Goal: Information Seeking & Learning: Find specific fact

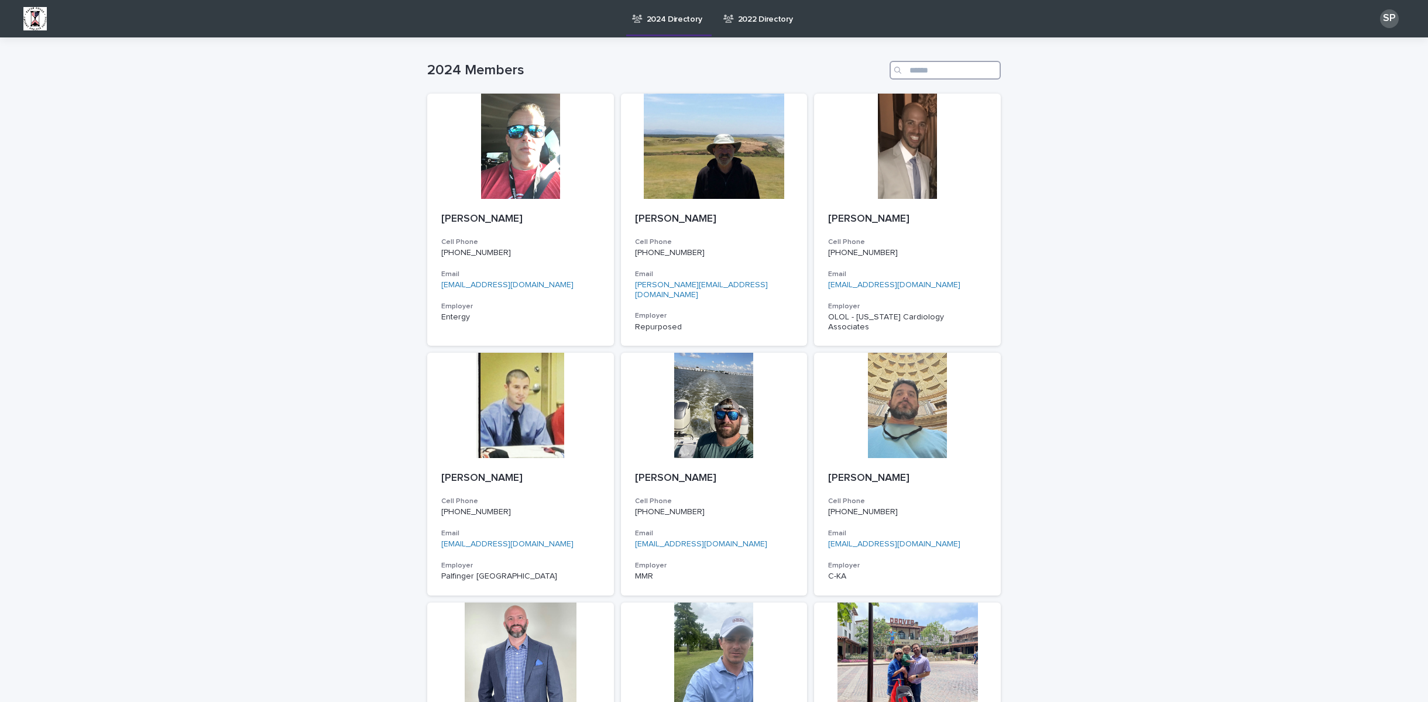
click at [945, 69] on input "Search" at bounding box center [945, 70] width 111 height 19
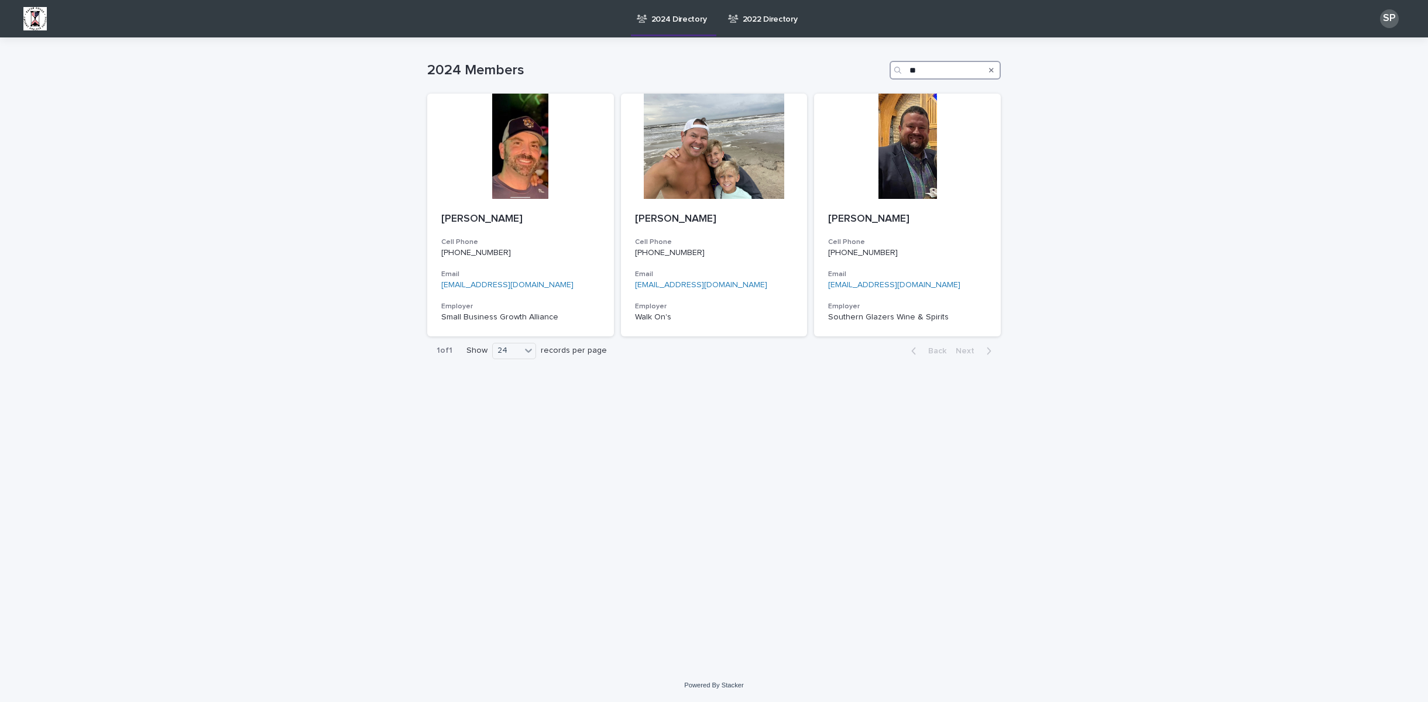
type input "*"
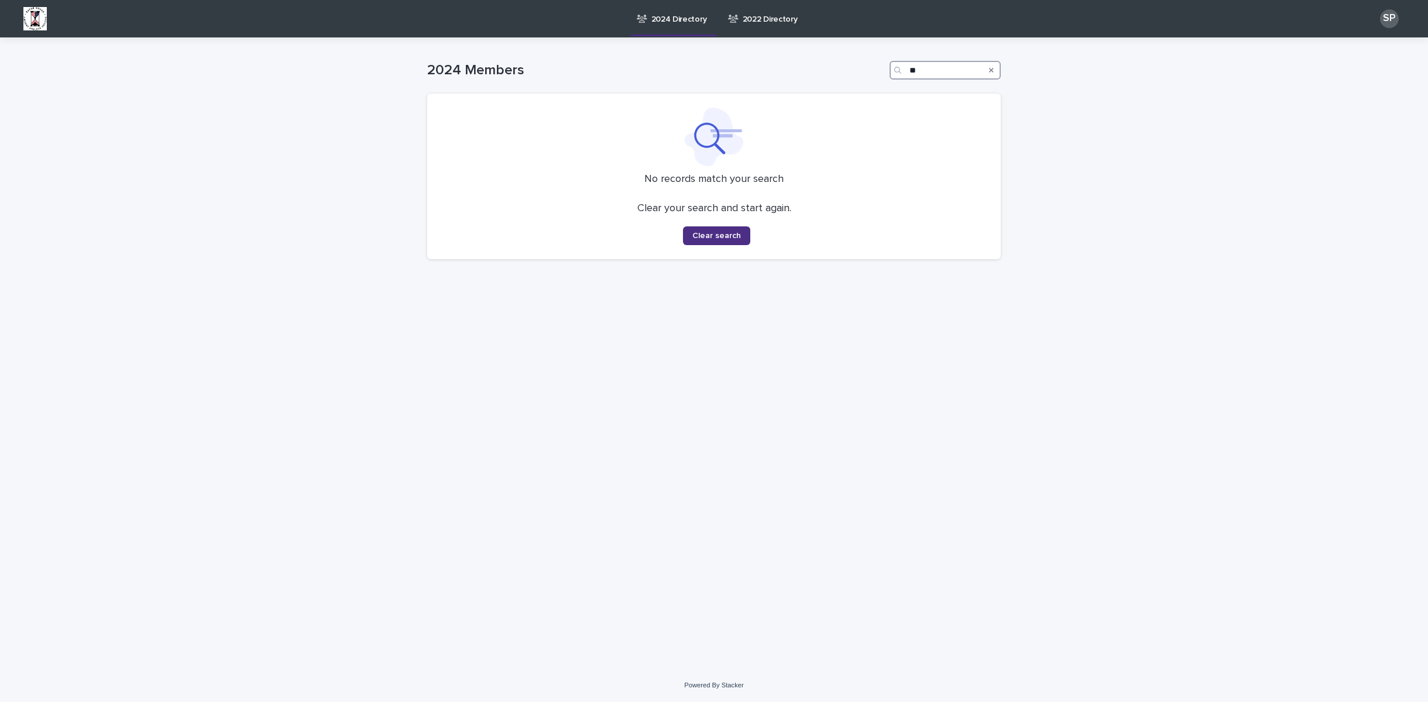
type input "*"
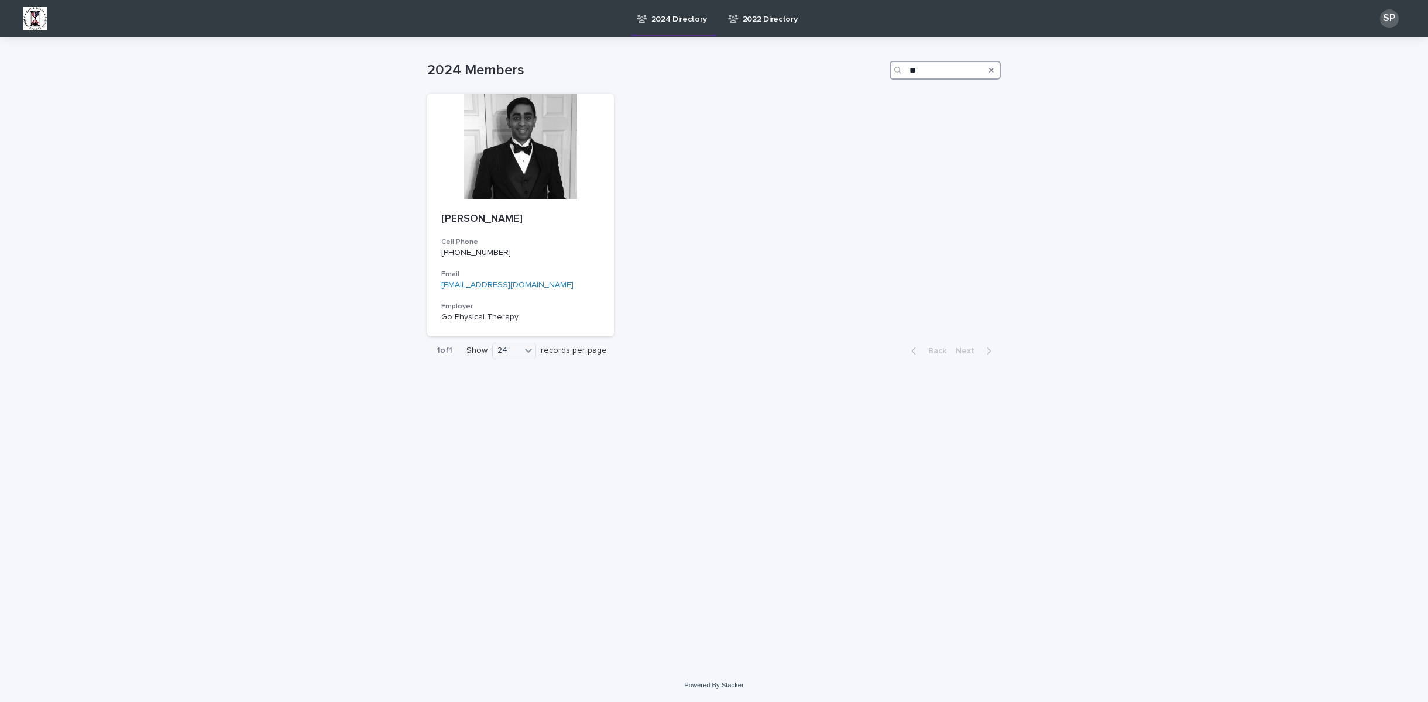
type input "*"
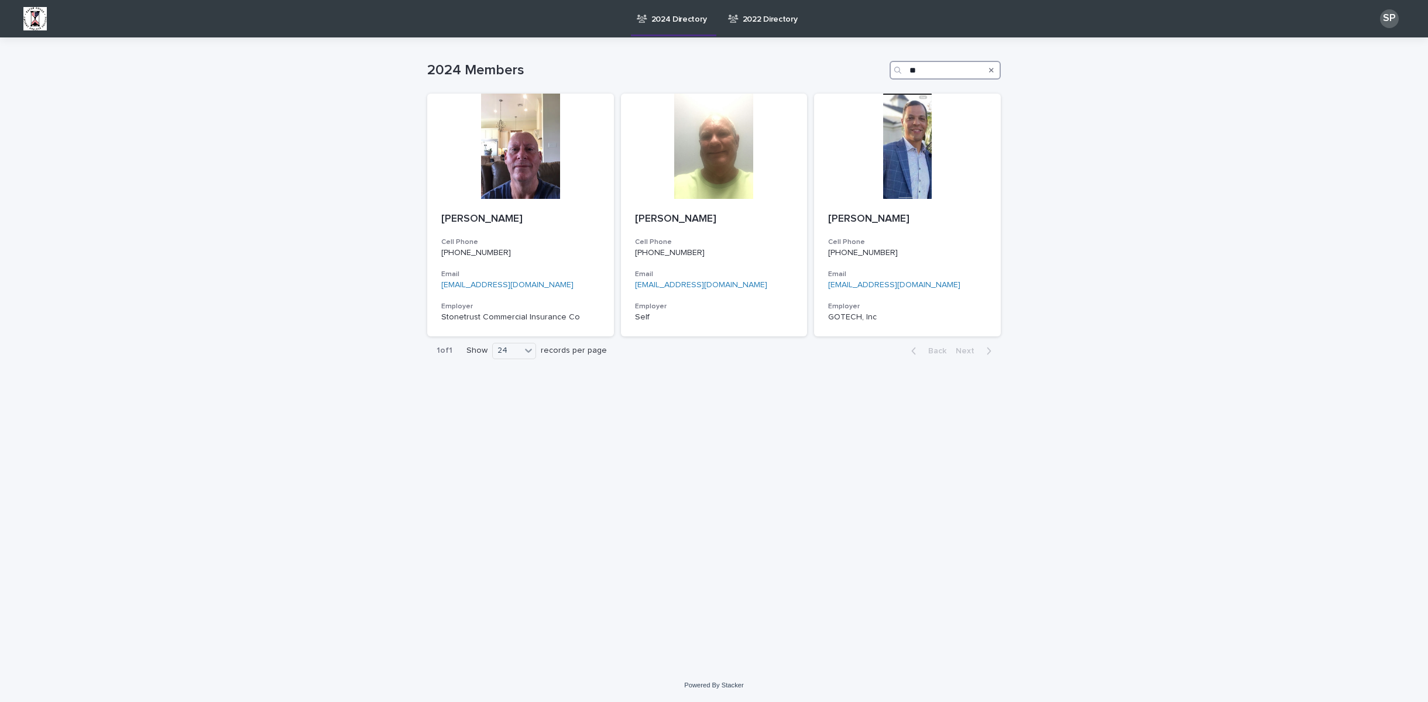
type input "*"
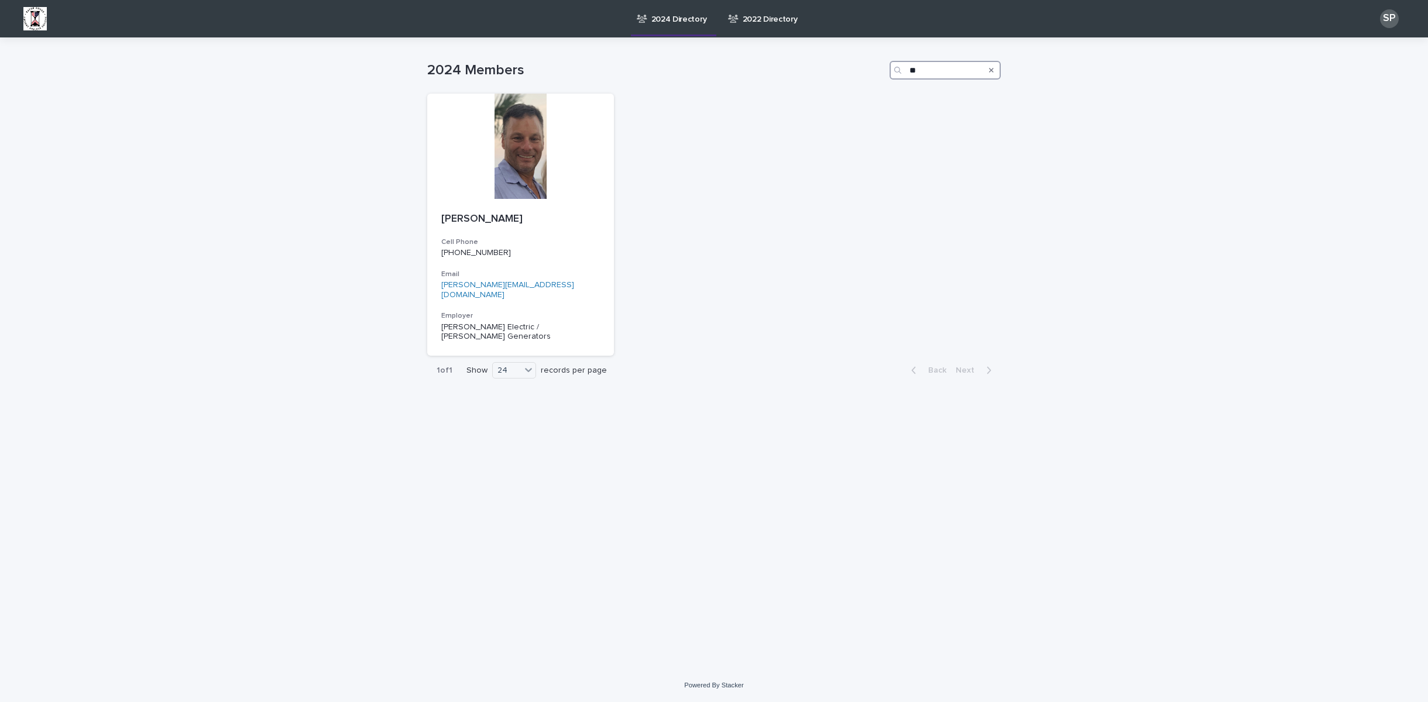
type input "*"
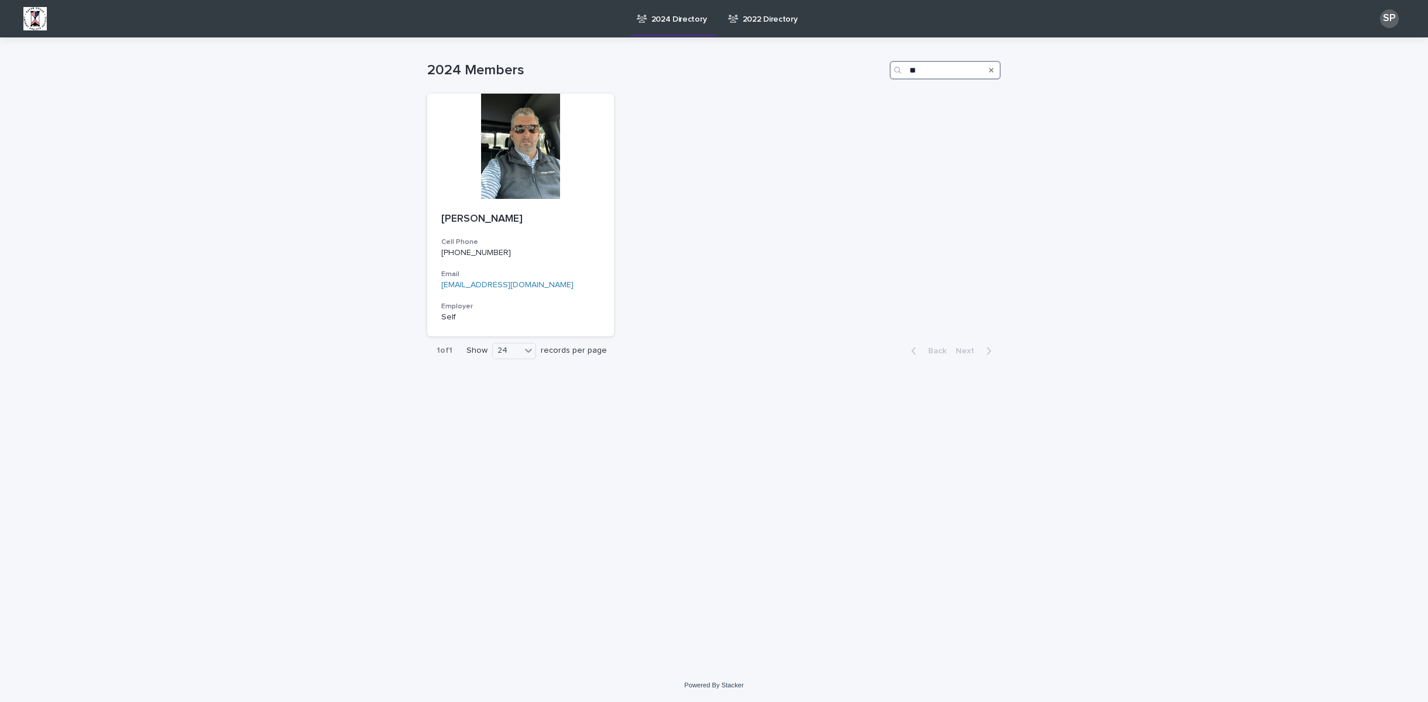
type input "*"
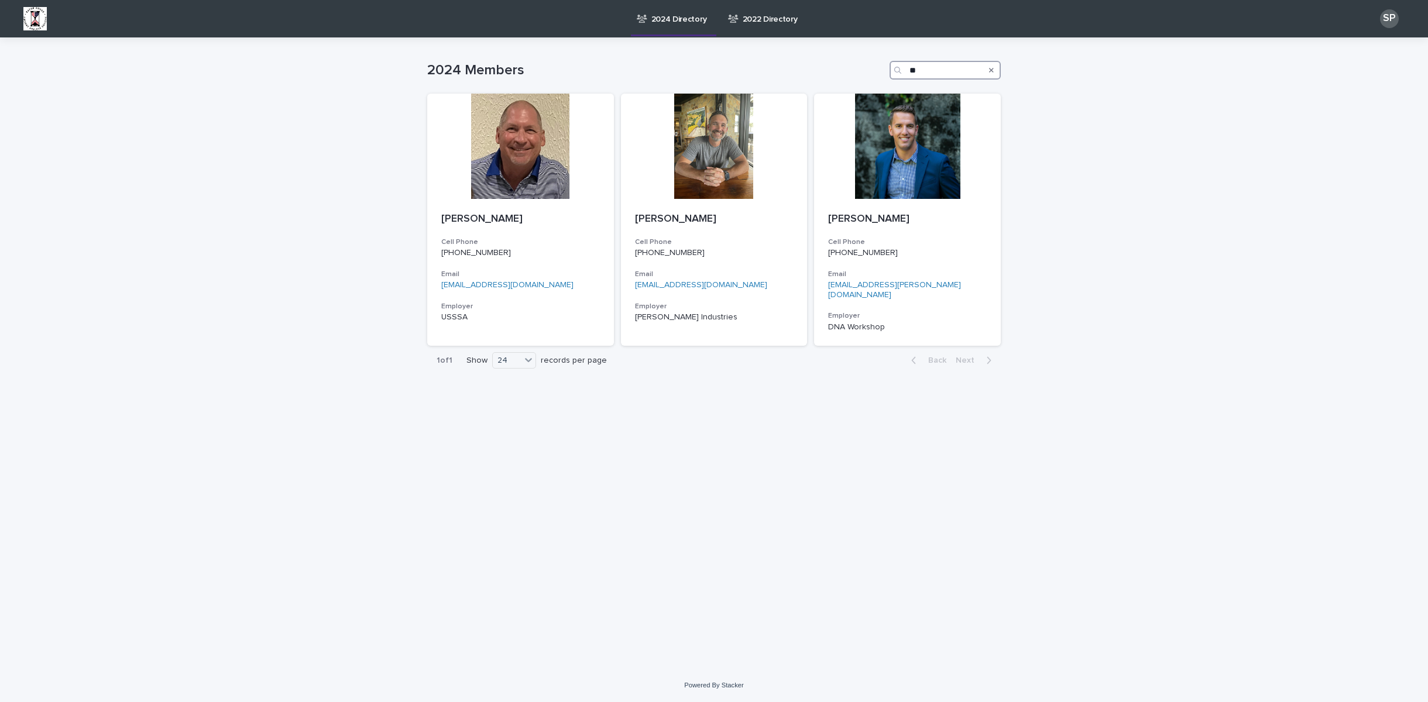
type input "*"
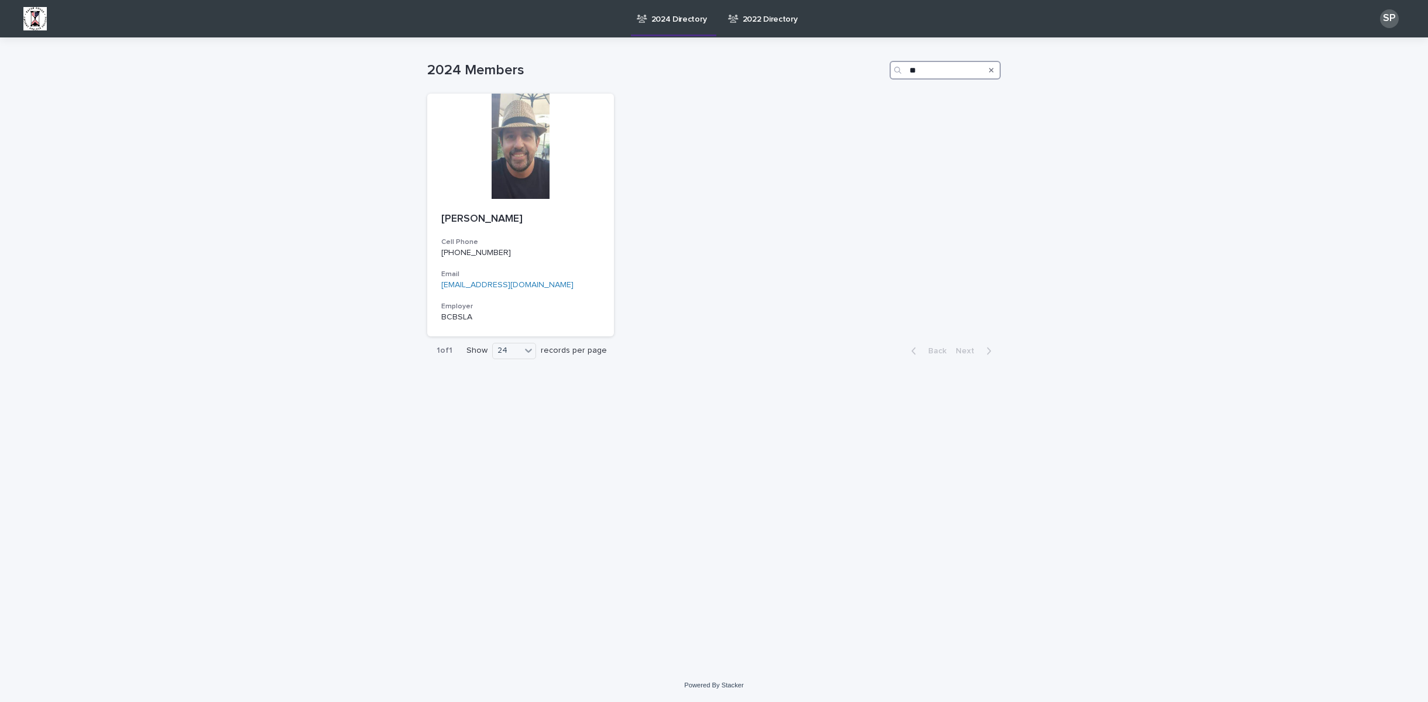
type input "*"
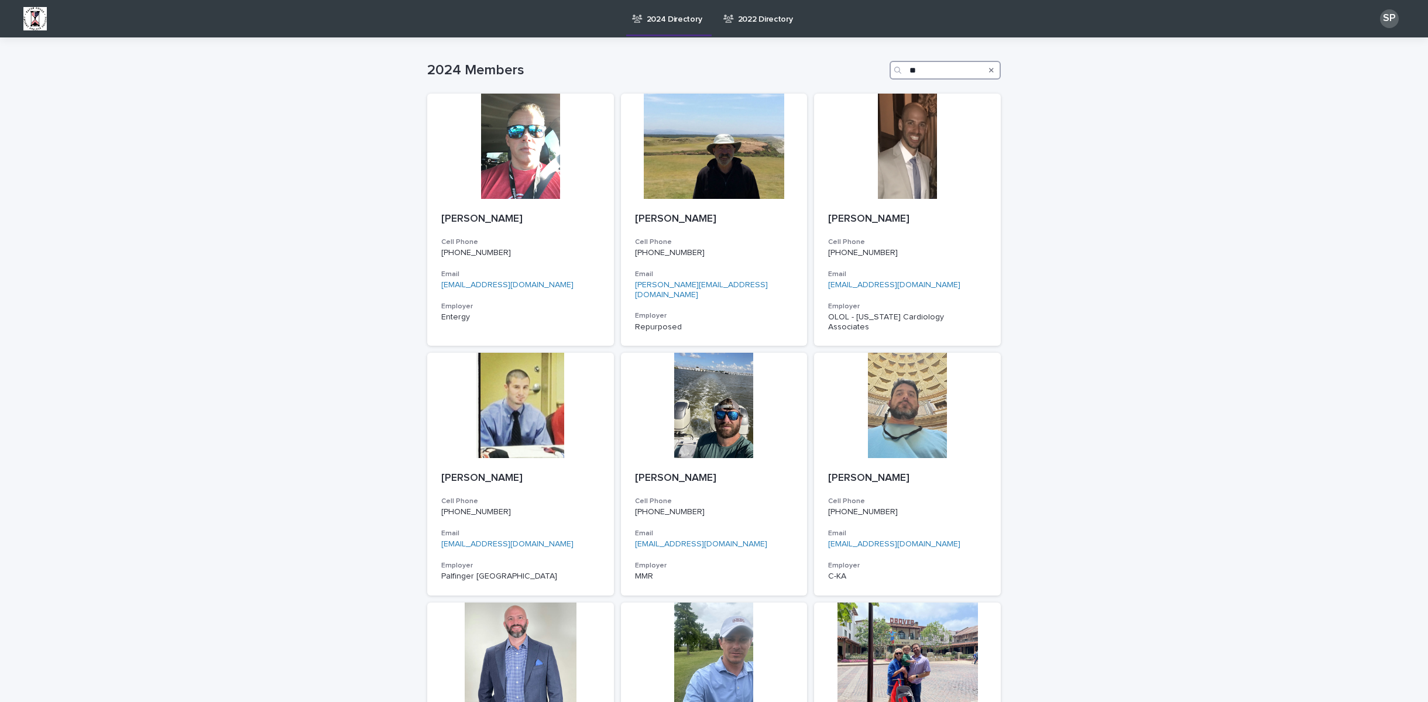
type input "*"
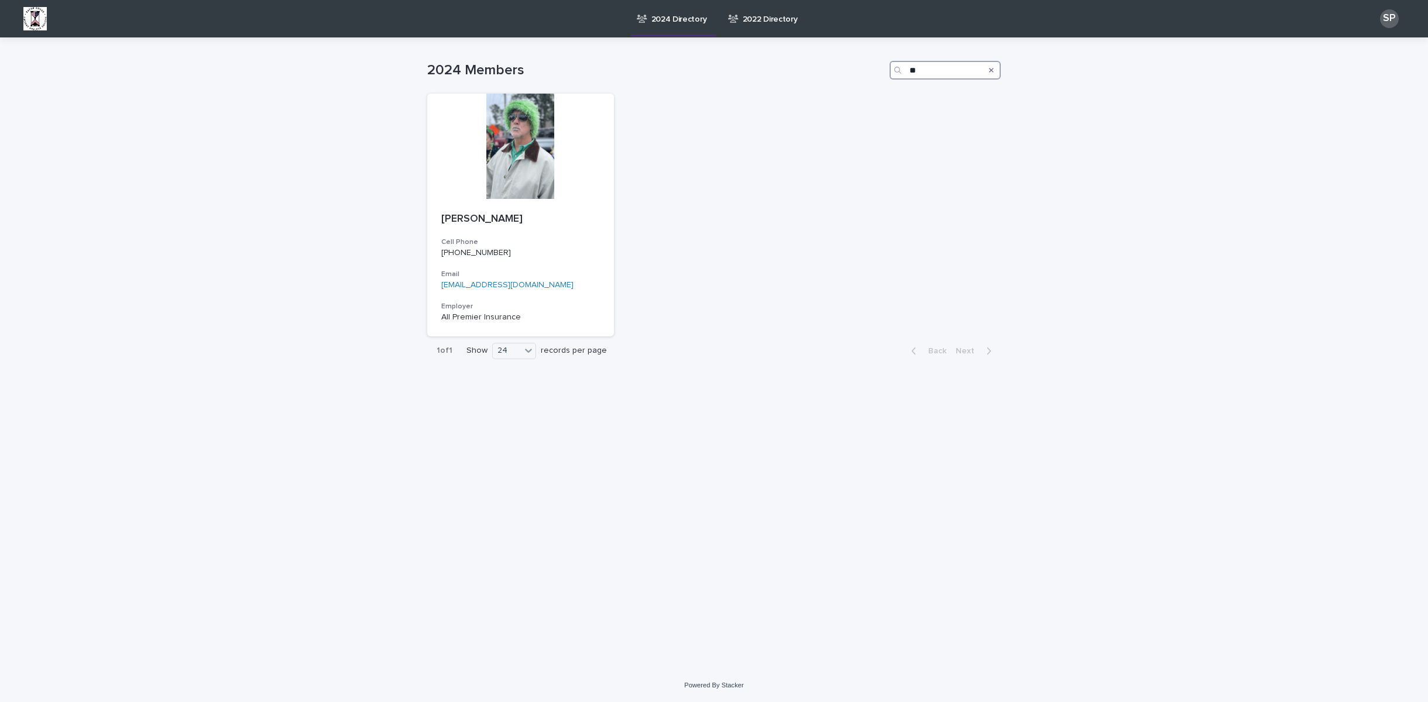
type input "*"
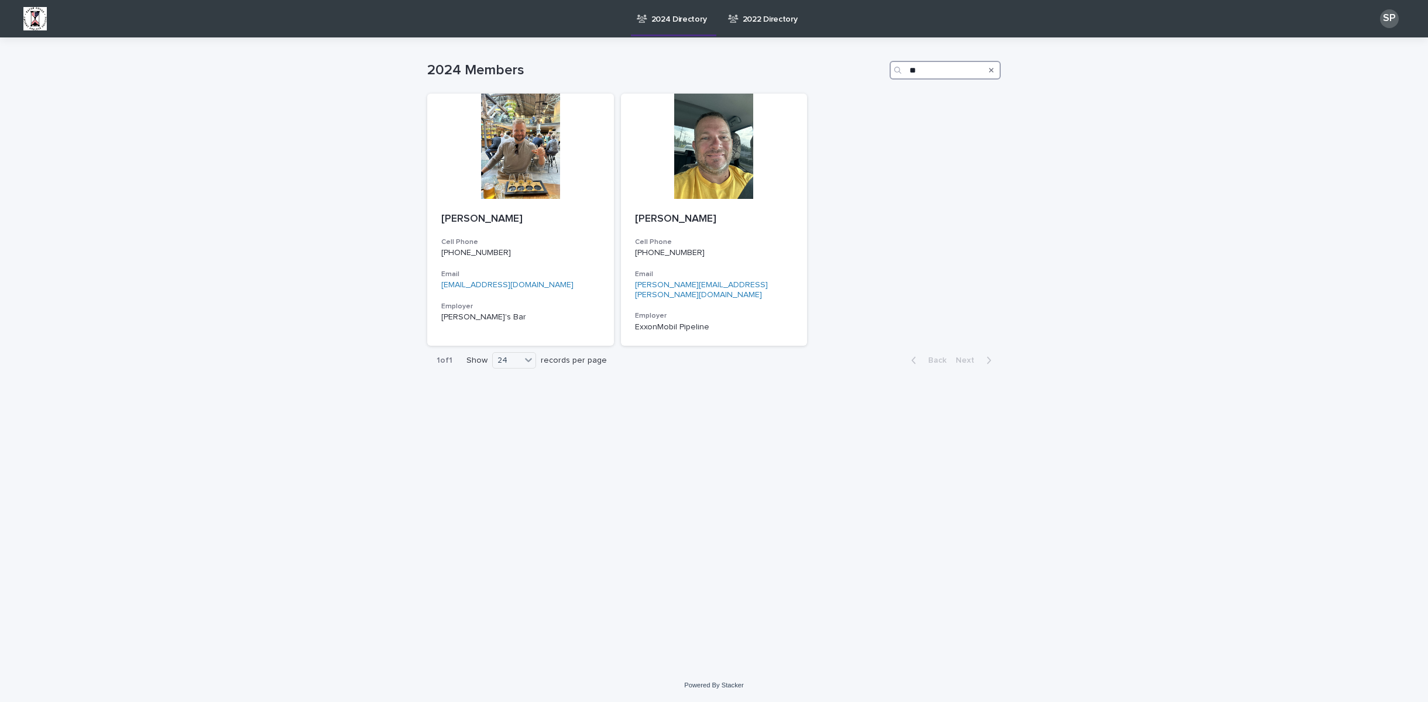
type input "*"
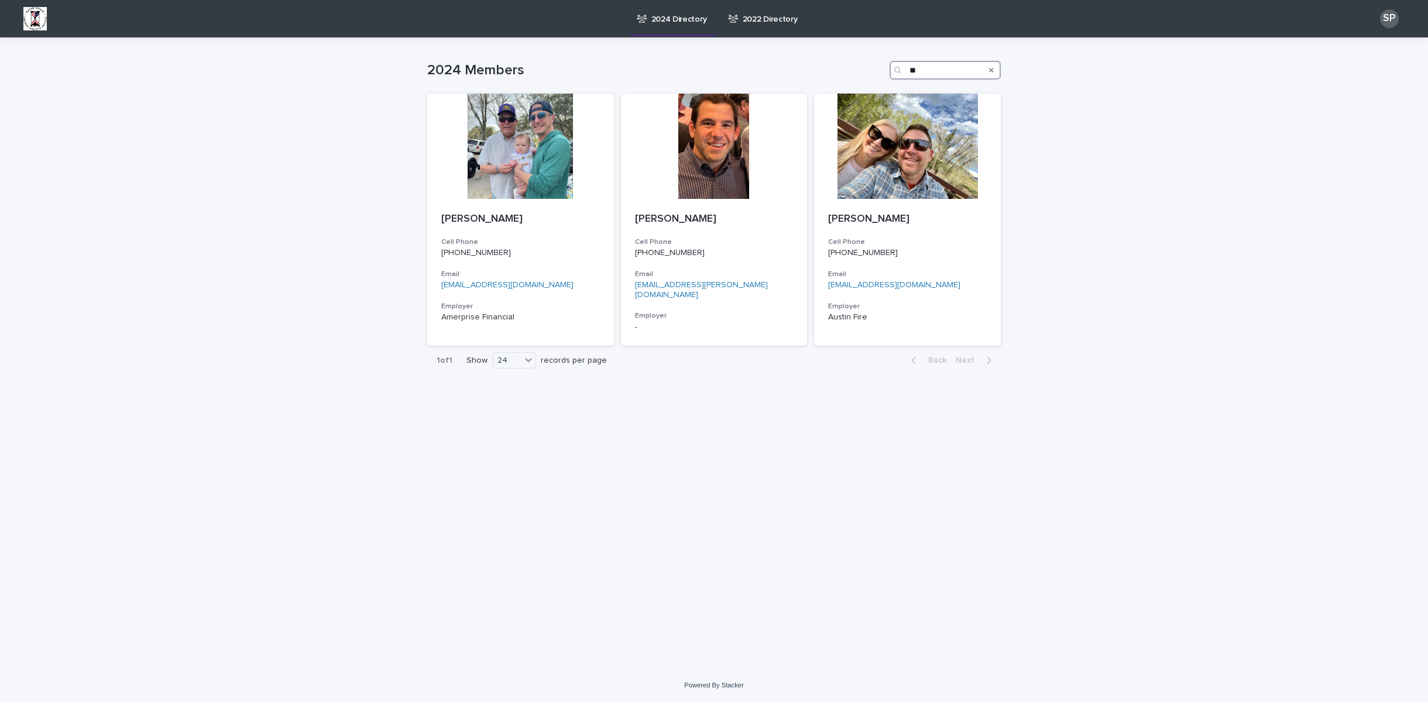
type input "*"
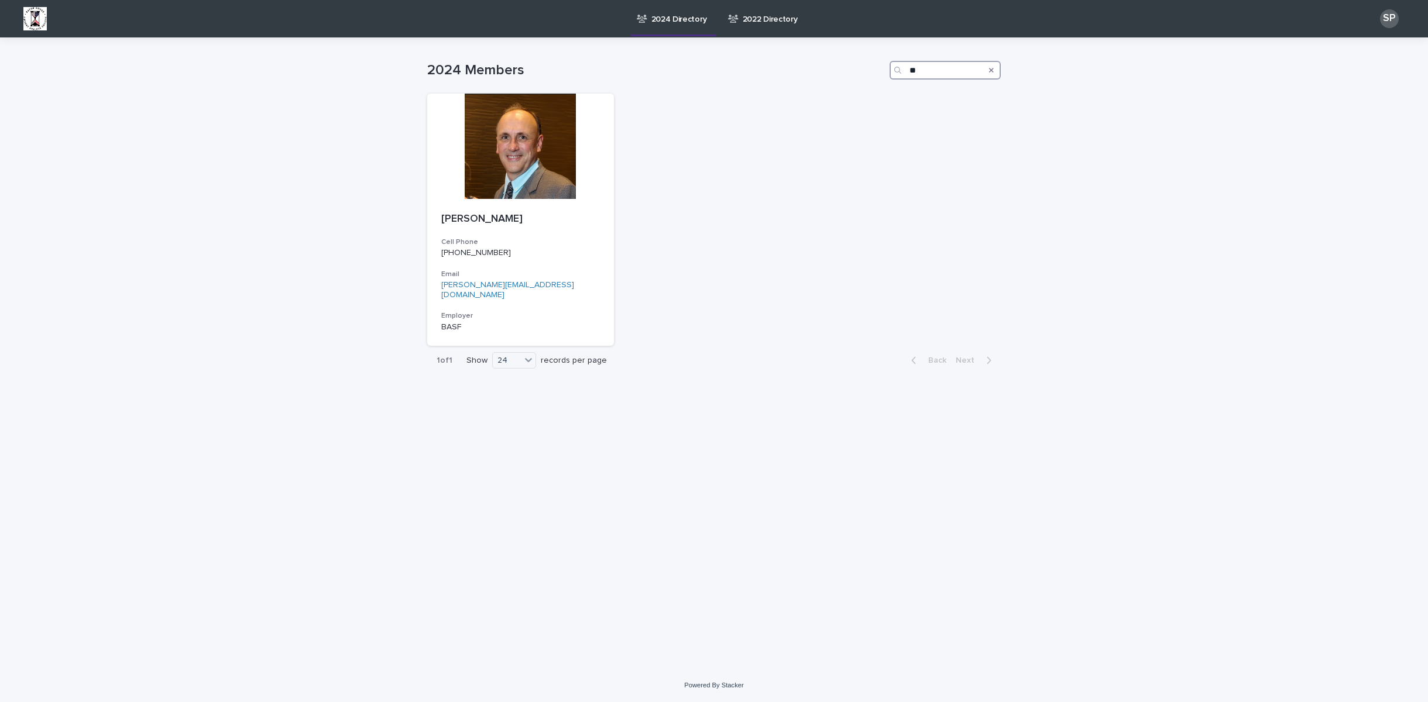
type input "*"
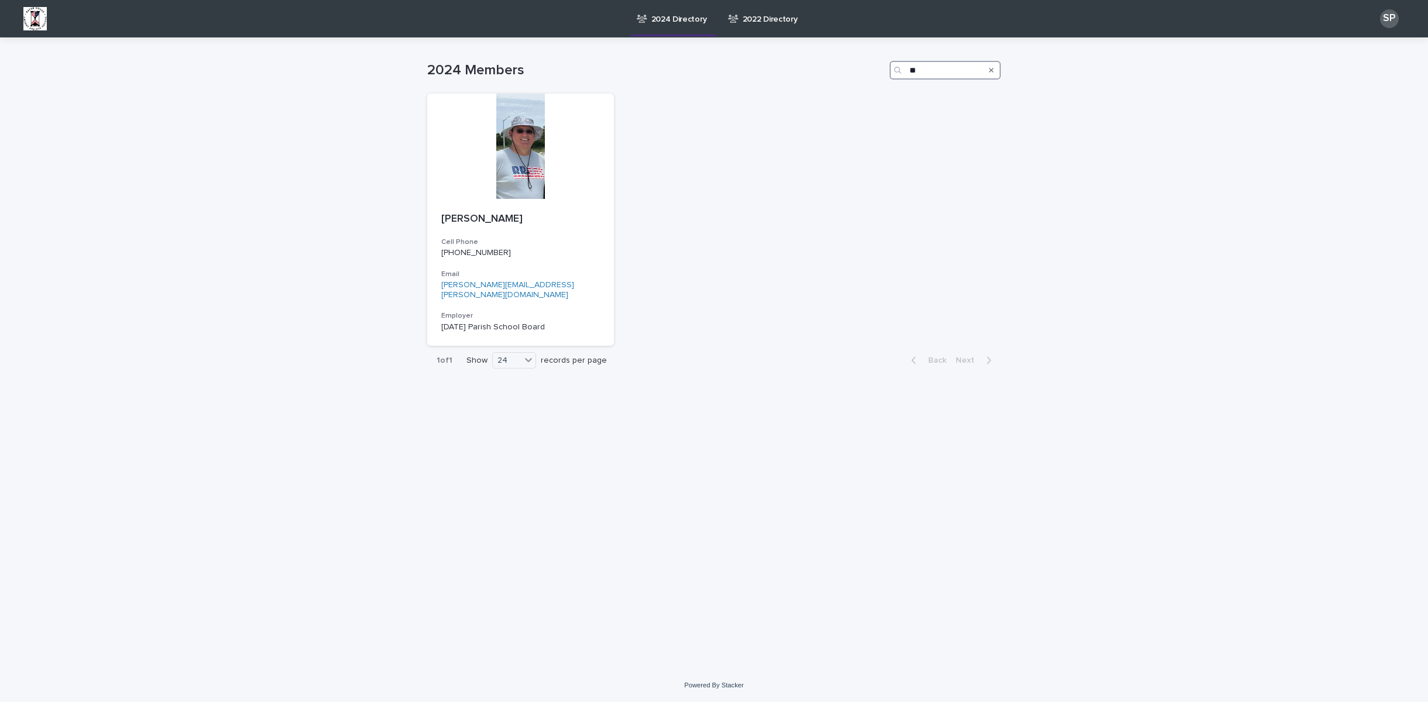
type input "*"
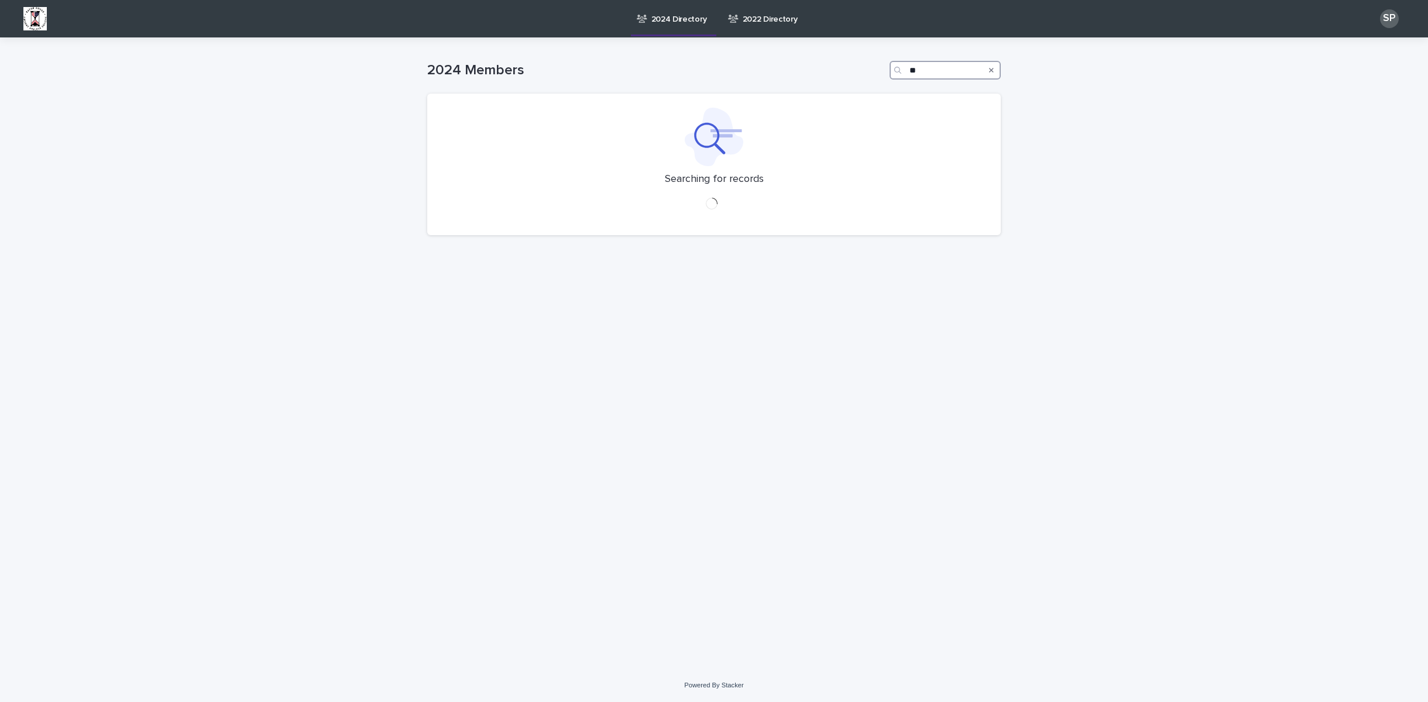
type input "*"
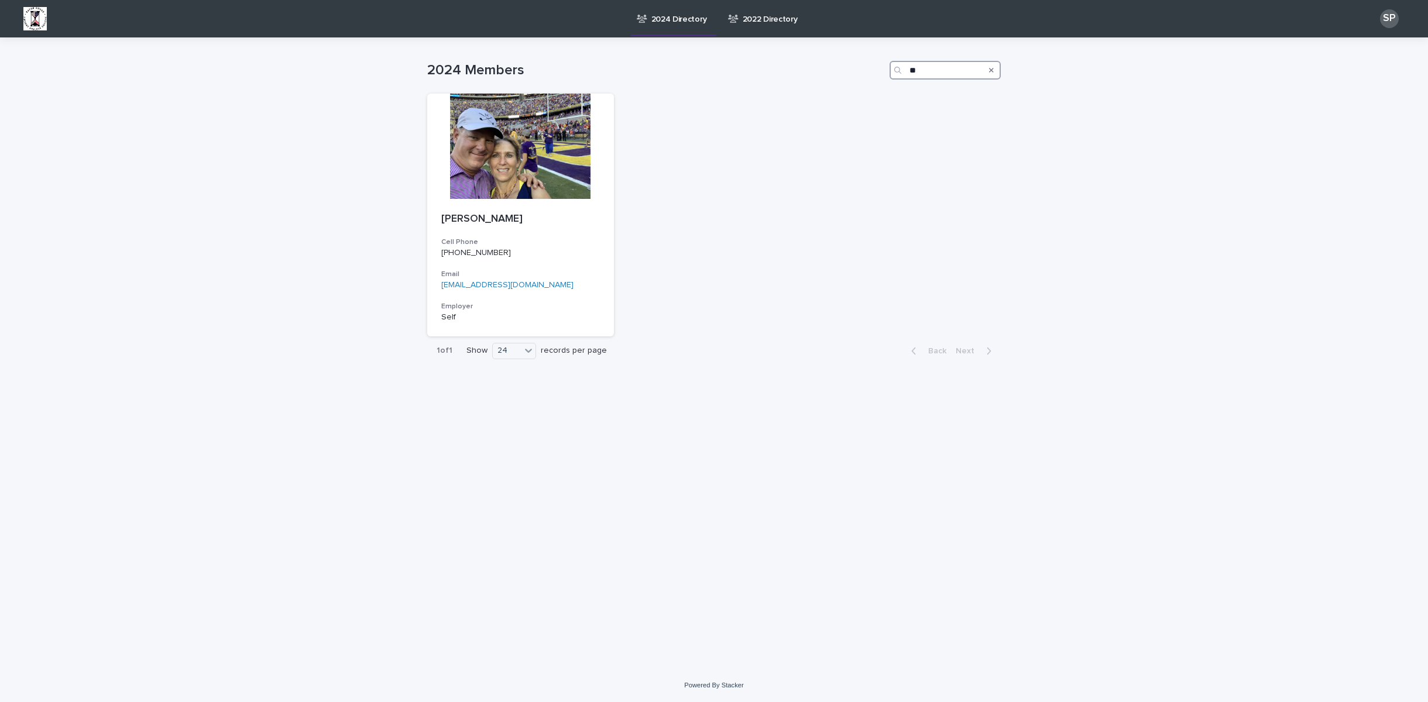
type input "*"
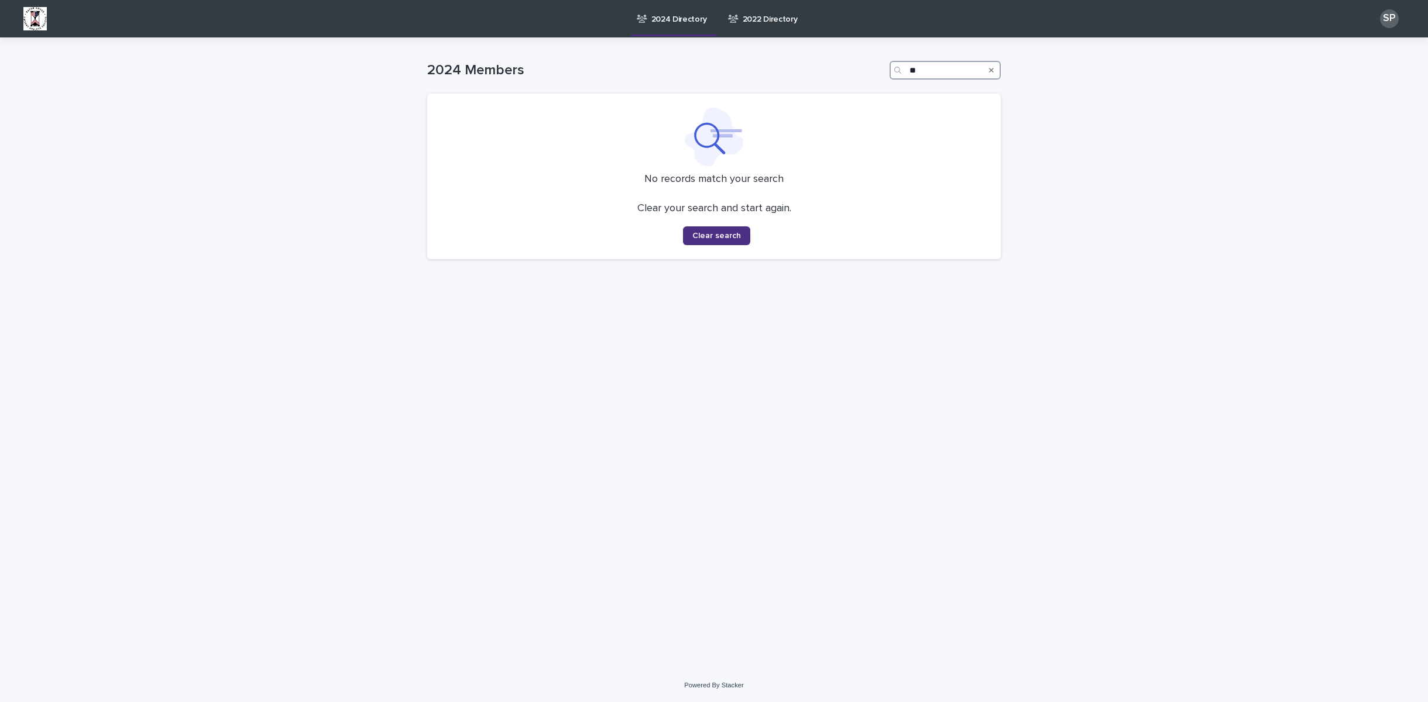
type input "*"
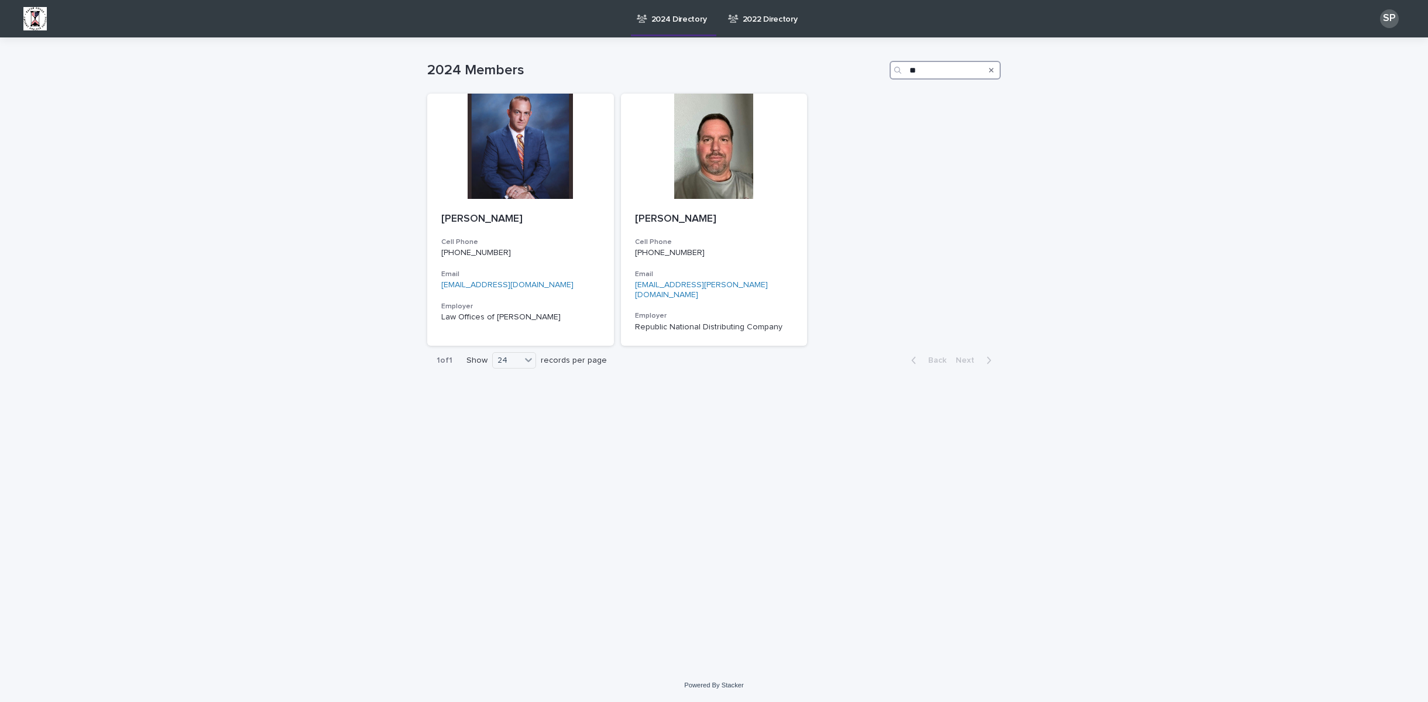
type input "*"
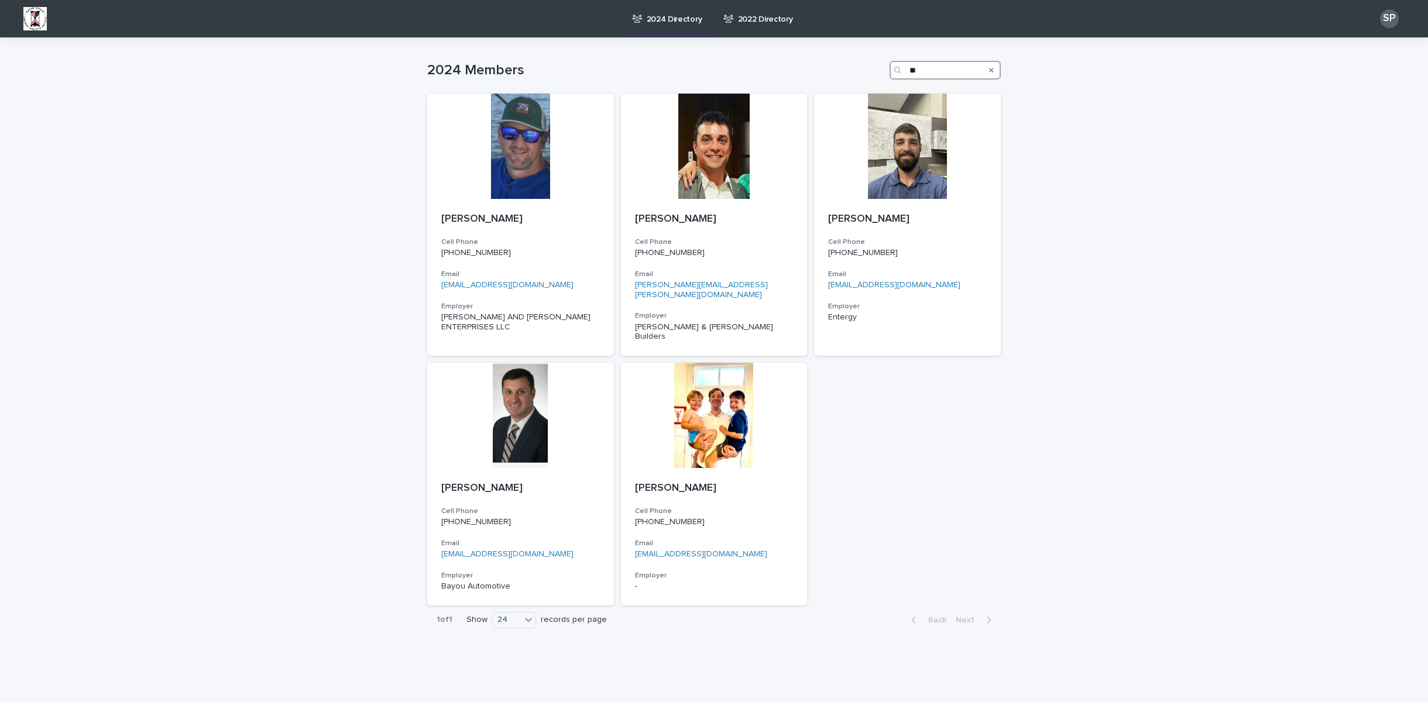
type input "*"
